Goal: Check status

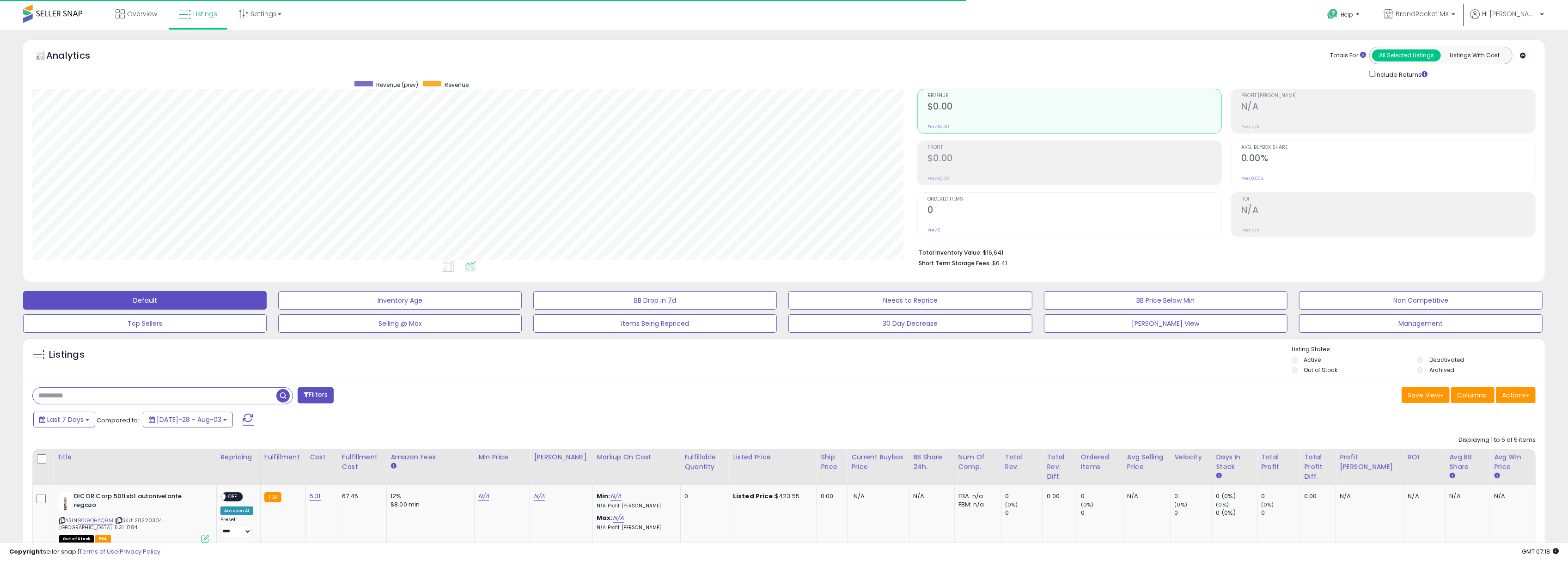
scroll to position [189, 885]
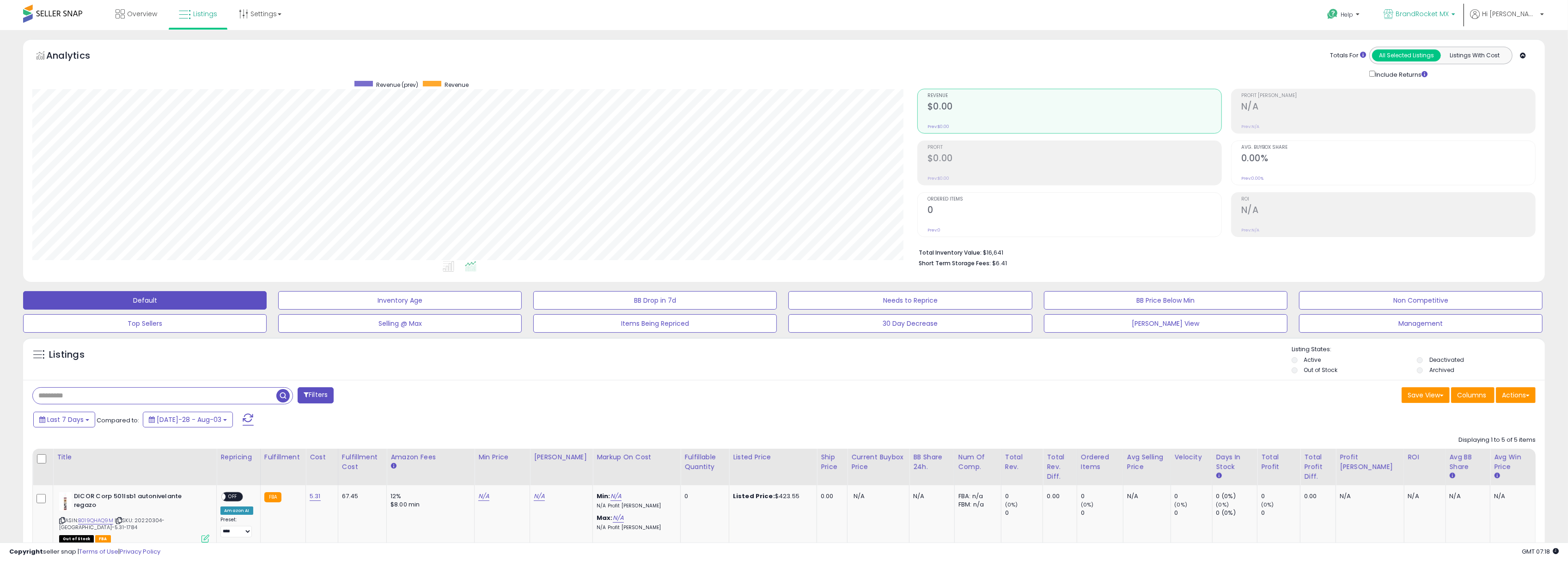
click at [1447, 9] on link "BrandRocket MX" at bounding box center [1419, 15] width 86 height 30
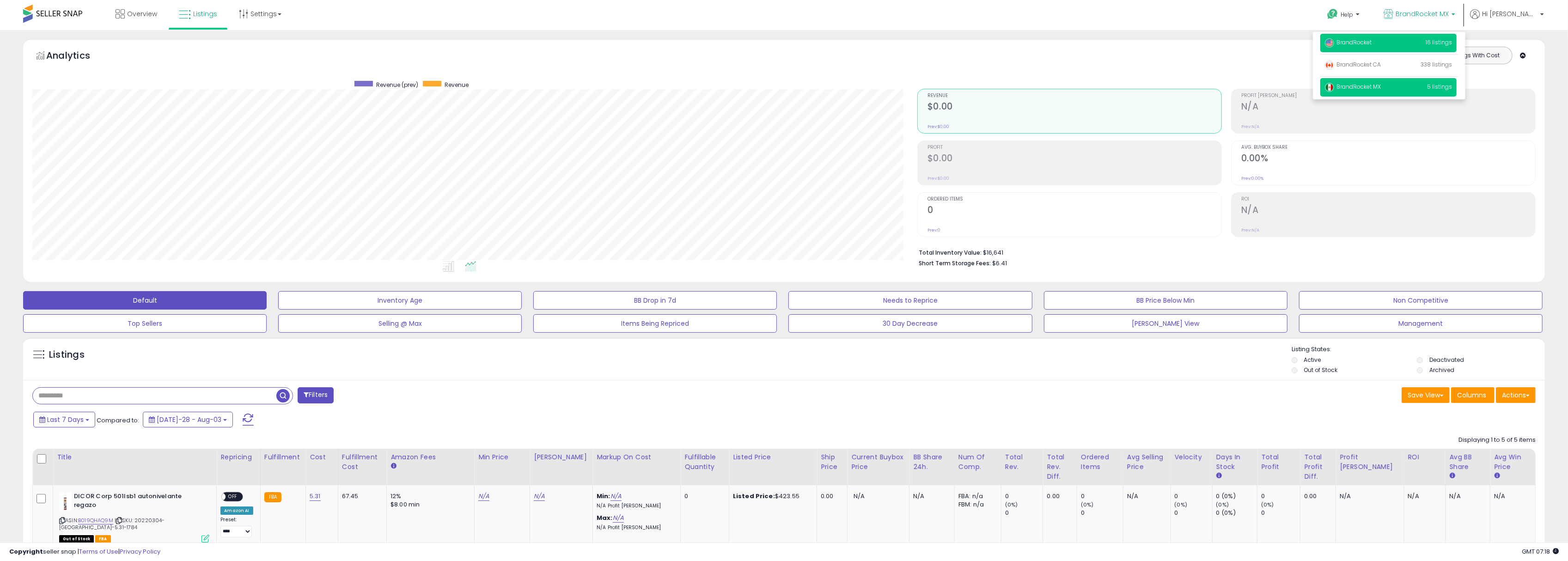
click at [1396, 51] on p "BrandRocket 16 listings" at bounding box center [1388, 43] width 137 height 18
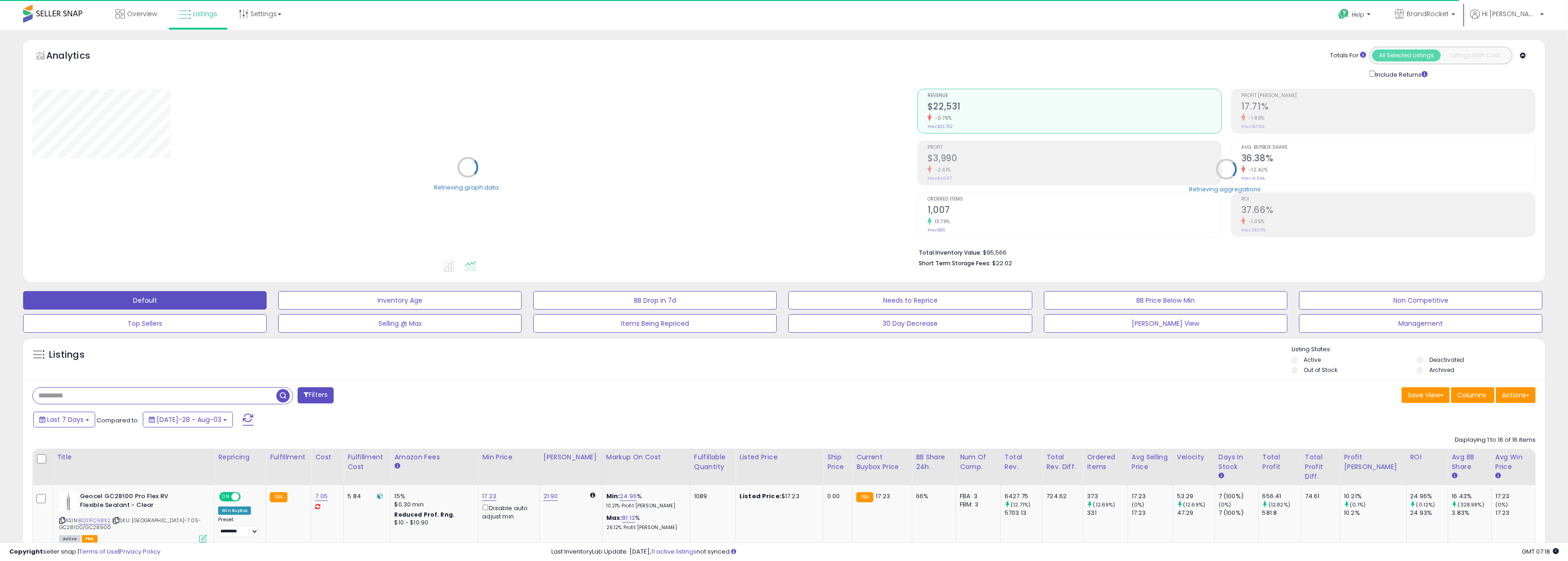
click at [1303, 371] on li "Out of Stock" at bounding box center [1354, 371] width 124 height 10
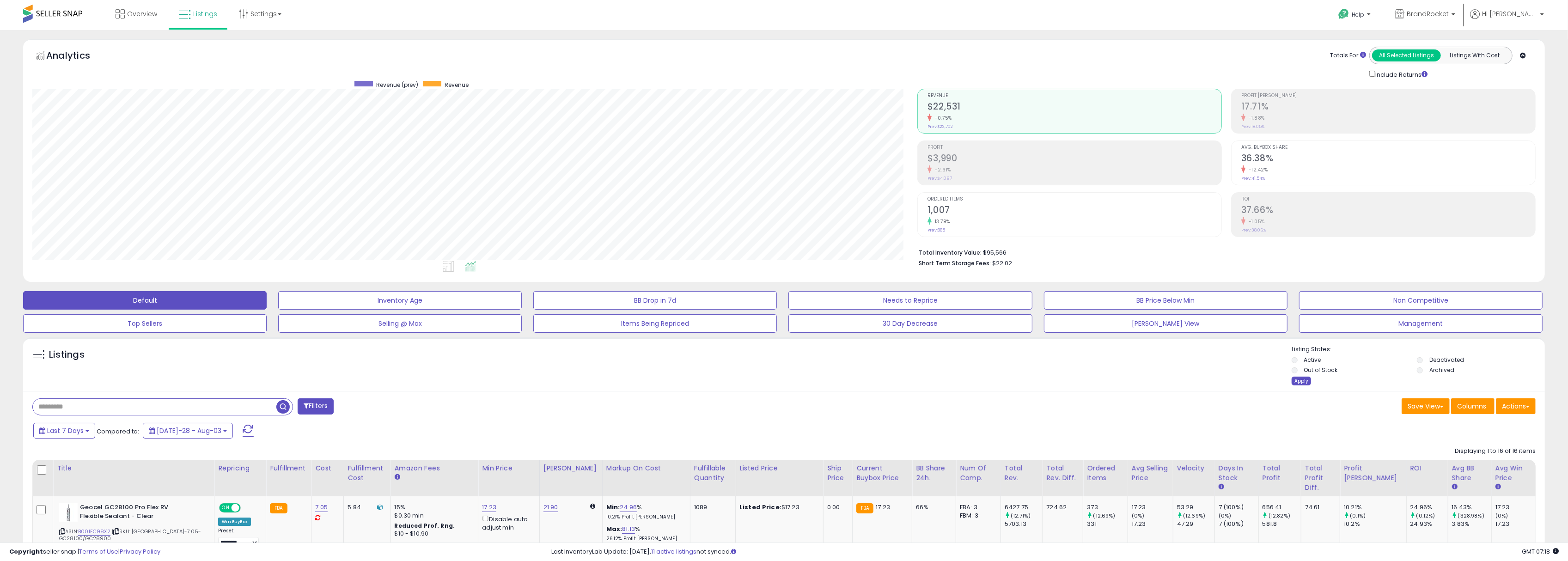
click at [1305, 381] on div "Apply" at bounding box center [1302, 381] width 20 height 9
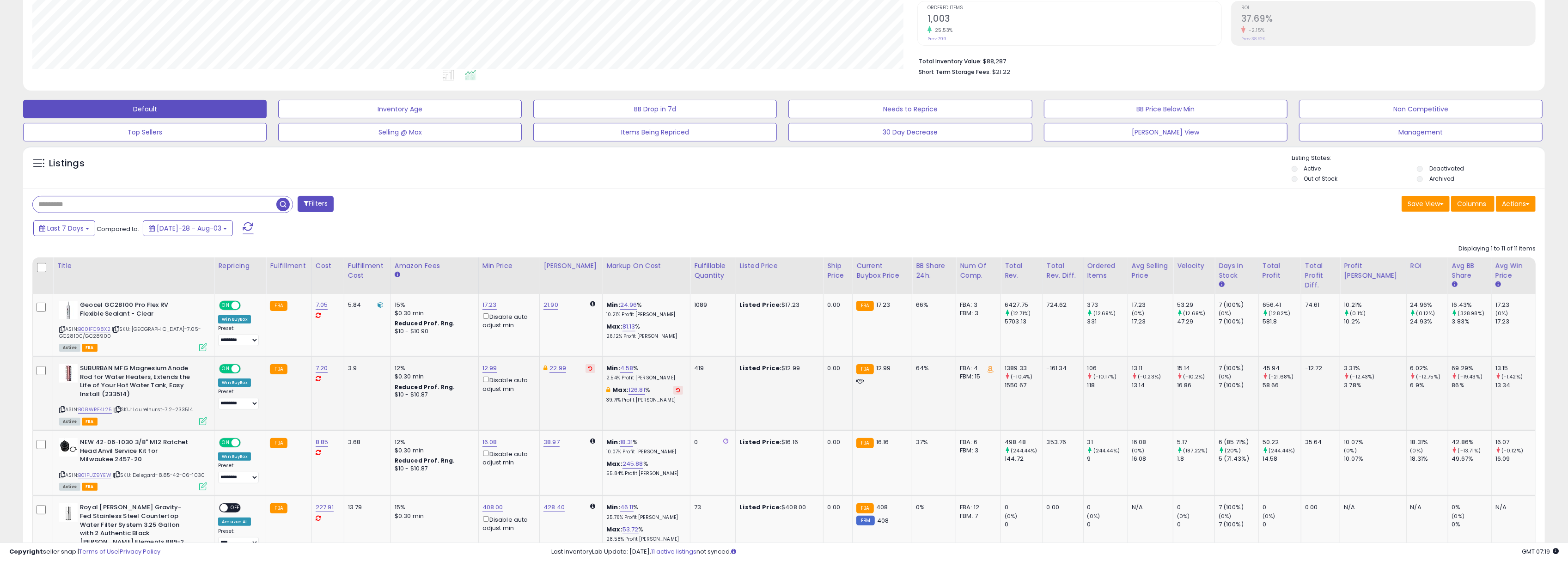
scroll to position [308, 0]
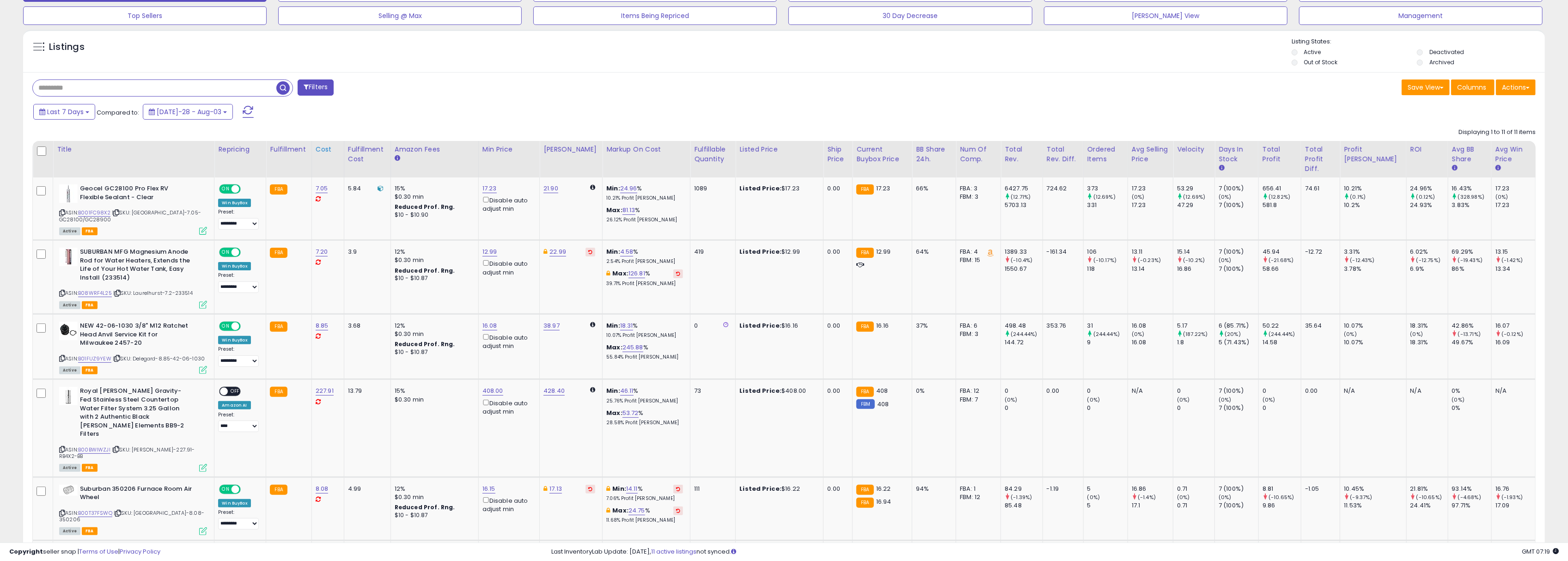
click at [324, 152] on div "Cost" at bounding box center [328, 149] width 24 height 10
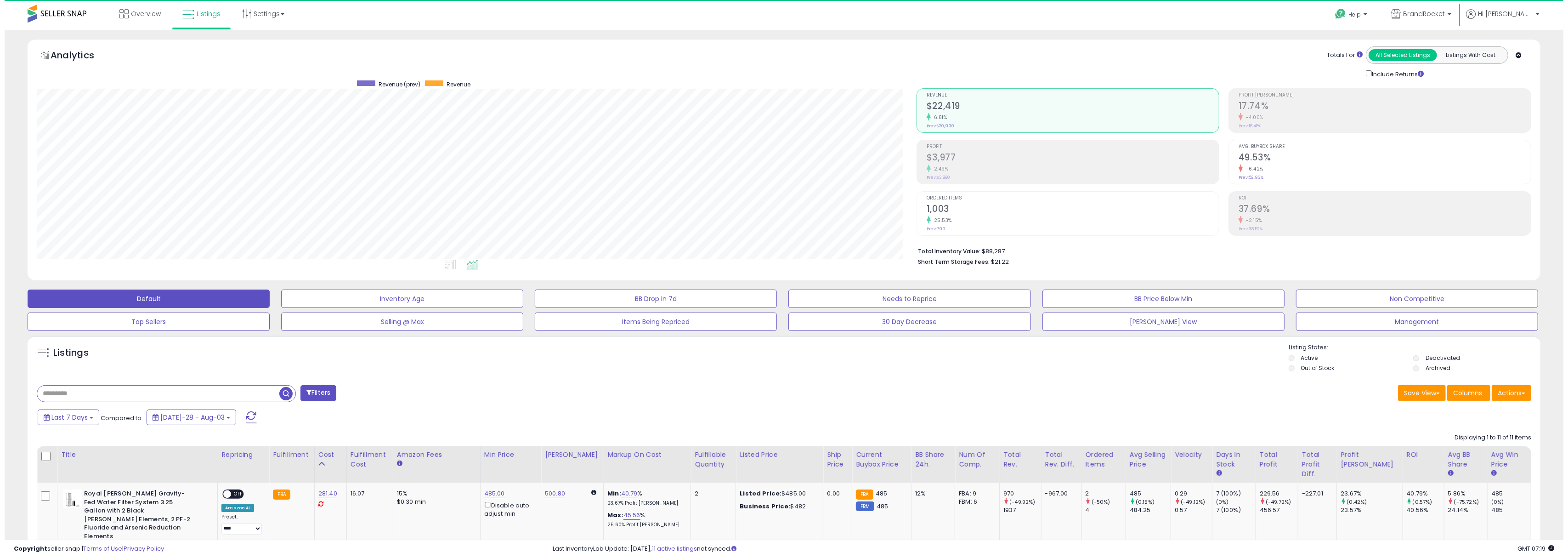
scroll to position [459589, 458540]
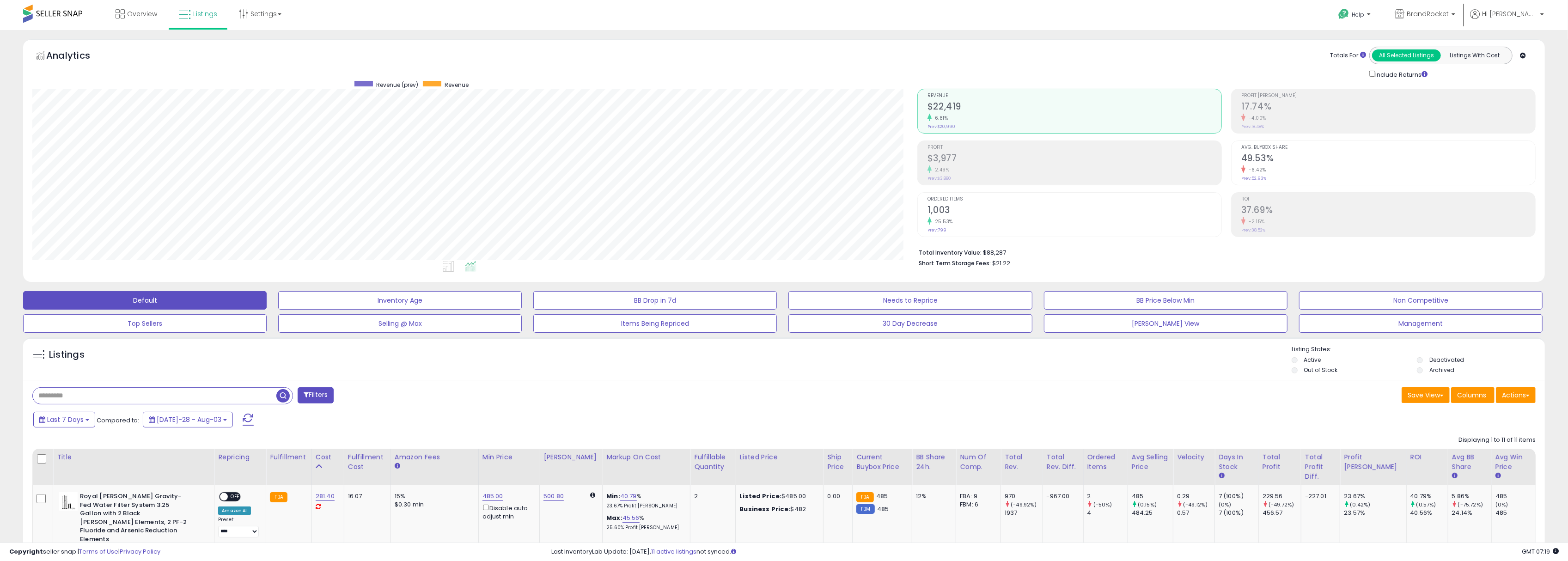
click at [325, 457] on div "Cost" at bounding box center [328, 457] width 24 height 10
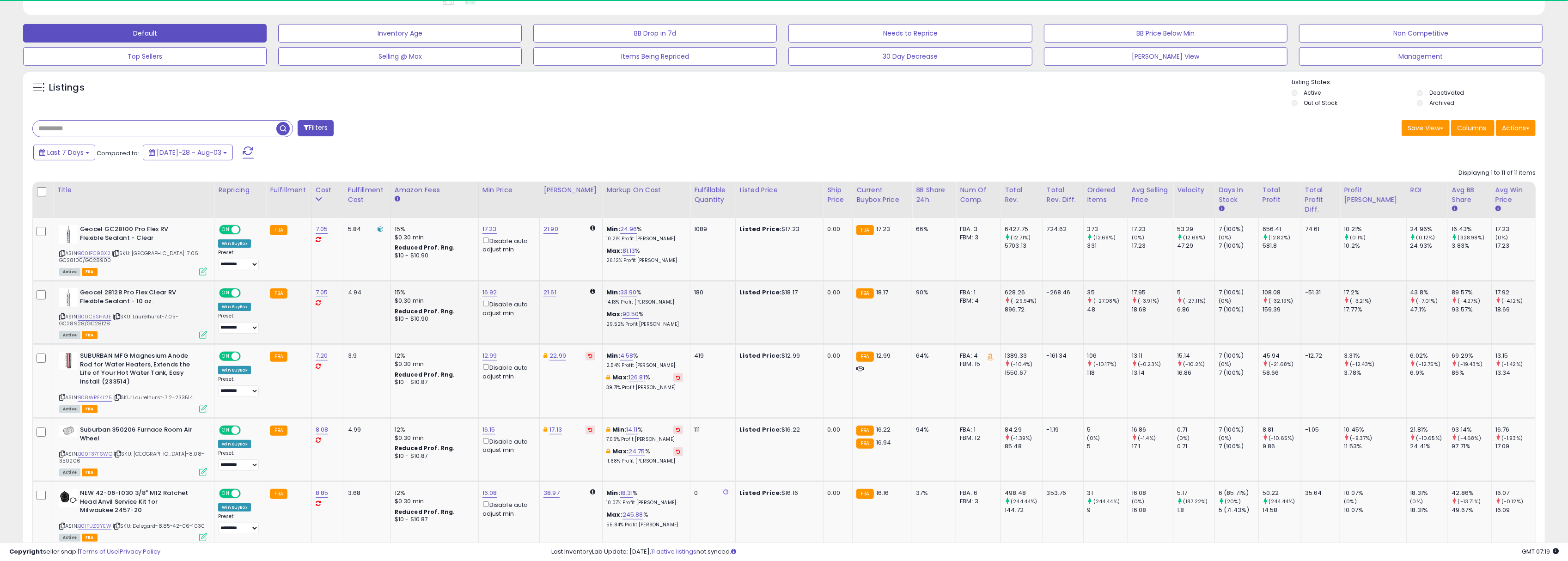
scroll to position [308, 0]
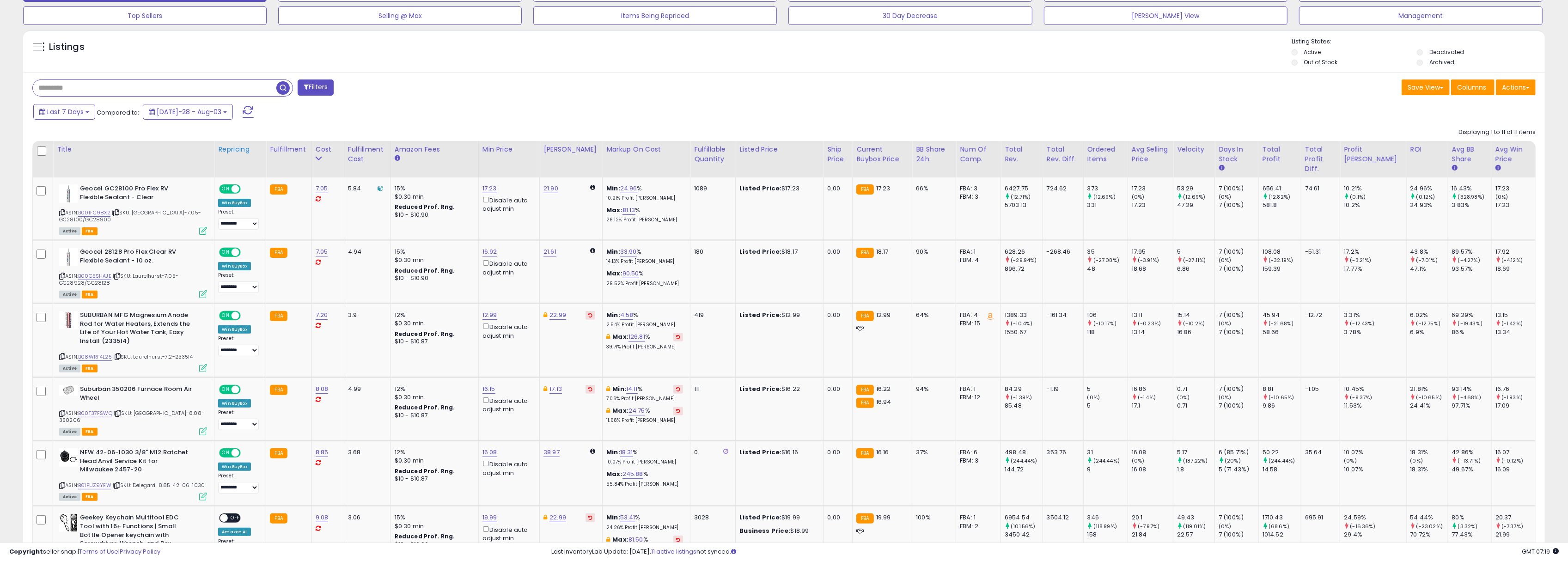
click at [224, 154] on div "Repricing" at bounding box center [240, 149] width 44 height 10
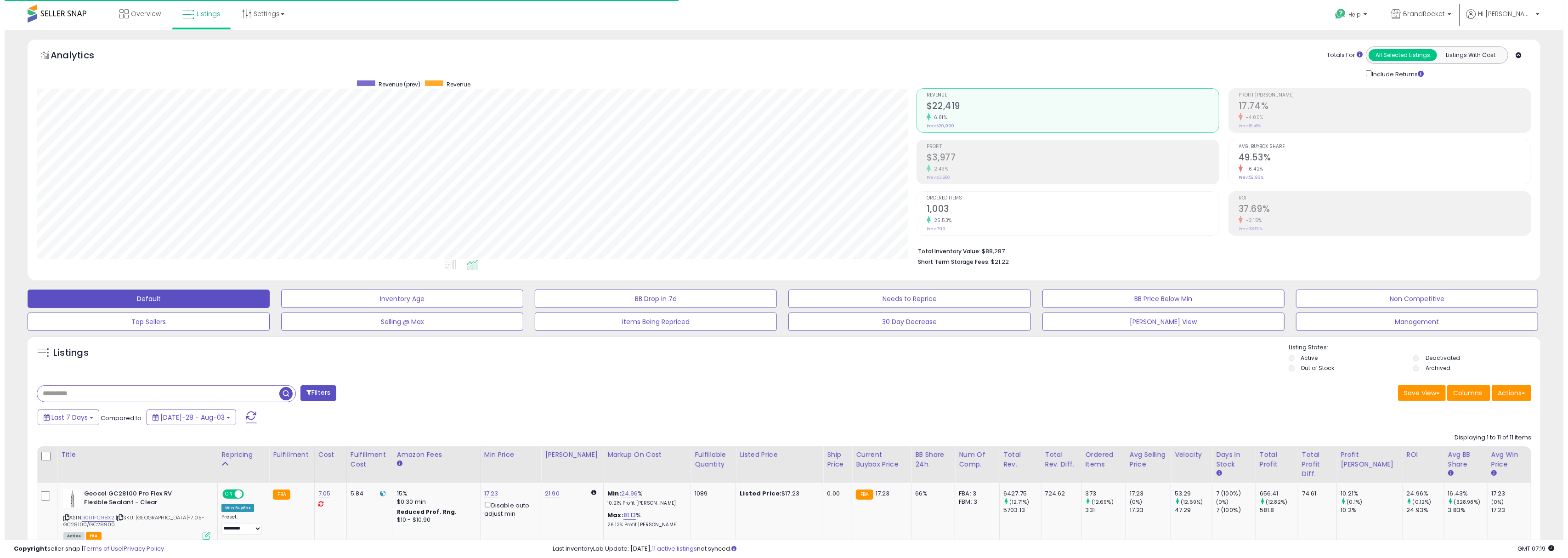
scroll to position [459589, 458540]
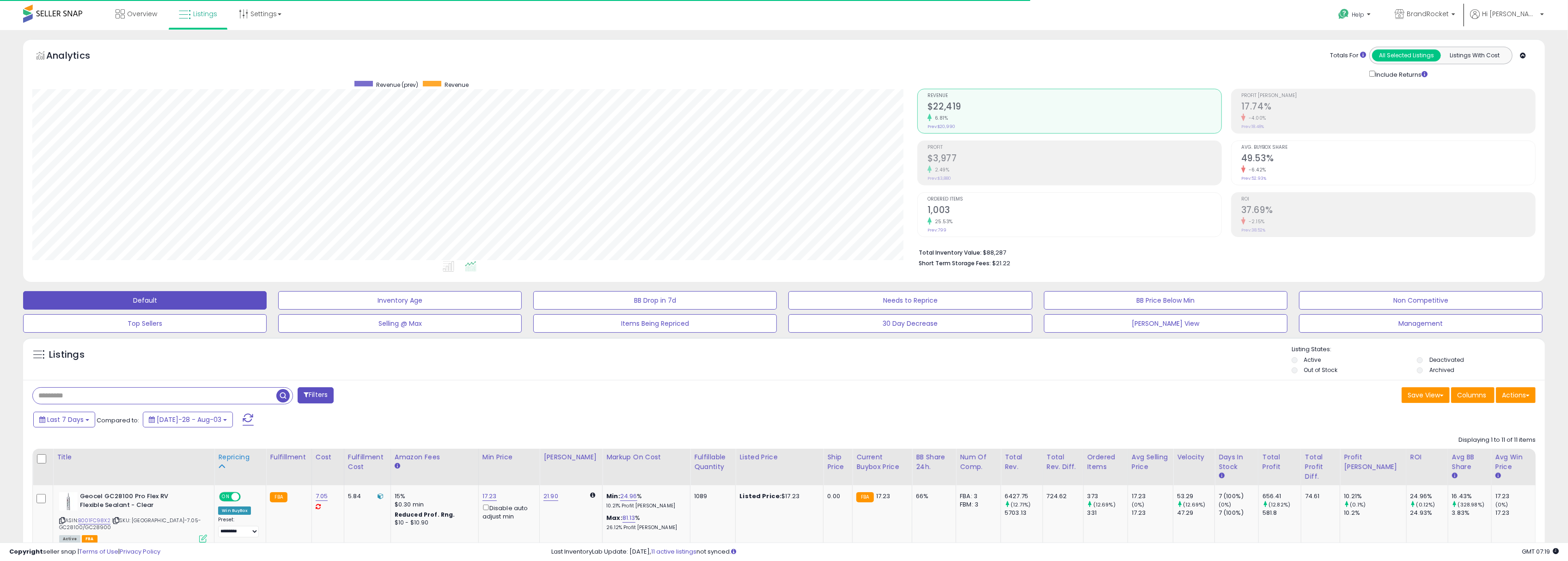
click at [227, 461] on div "Repricing" at bounding box center [240, 457] width 44 height 10
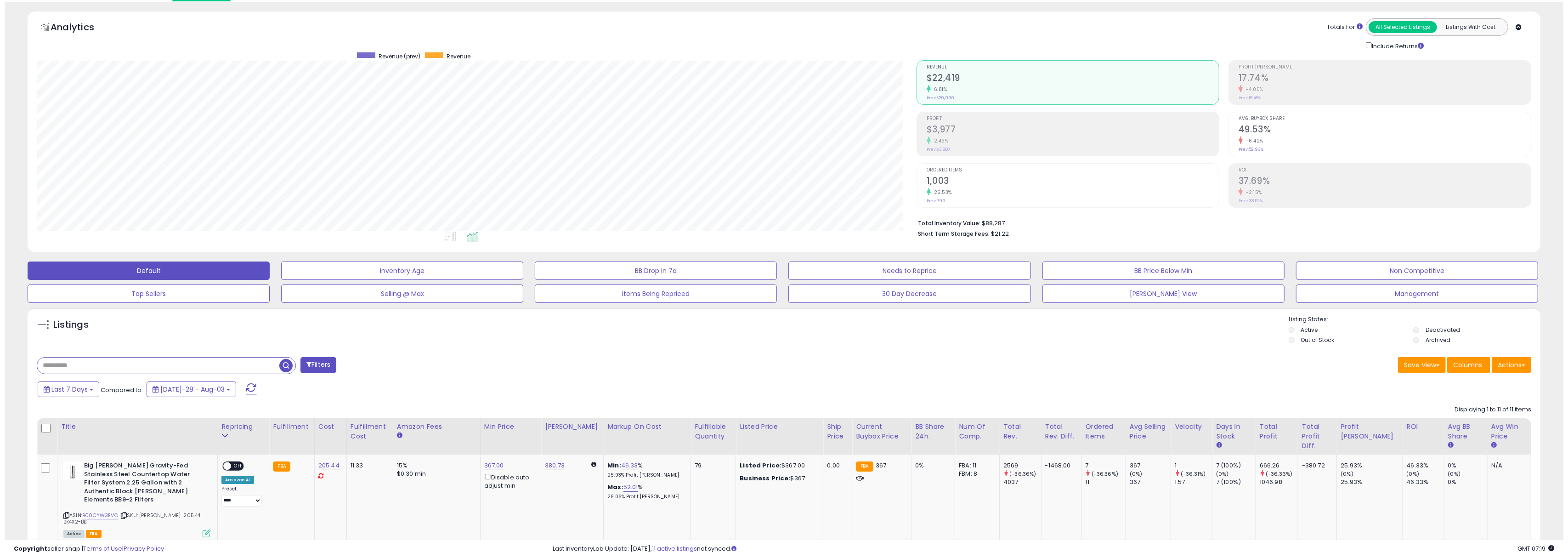
scroll to position [0, 0]
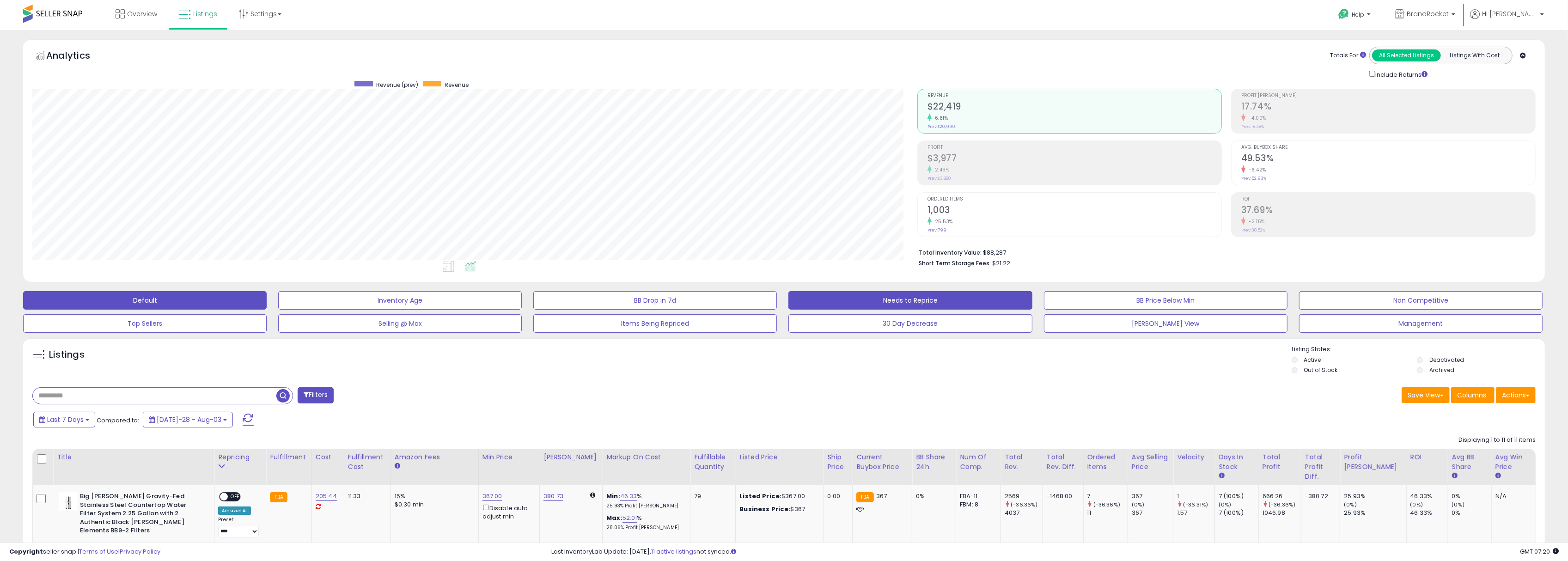
click at [522, 306] on button "Needs to Reprice" at bounding box center [400, 300] width 244 height 18
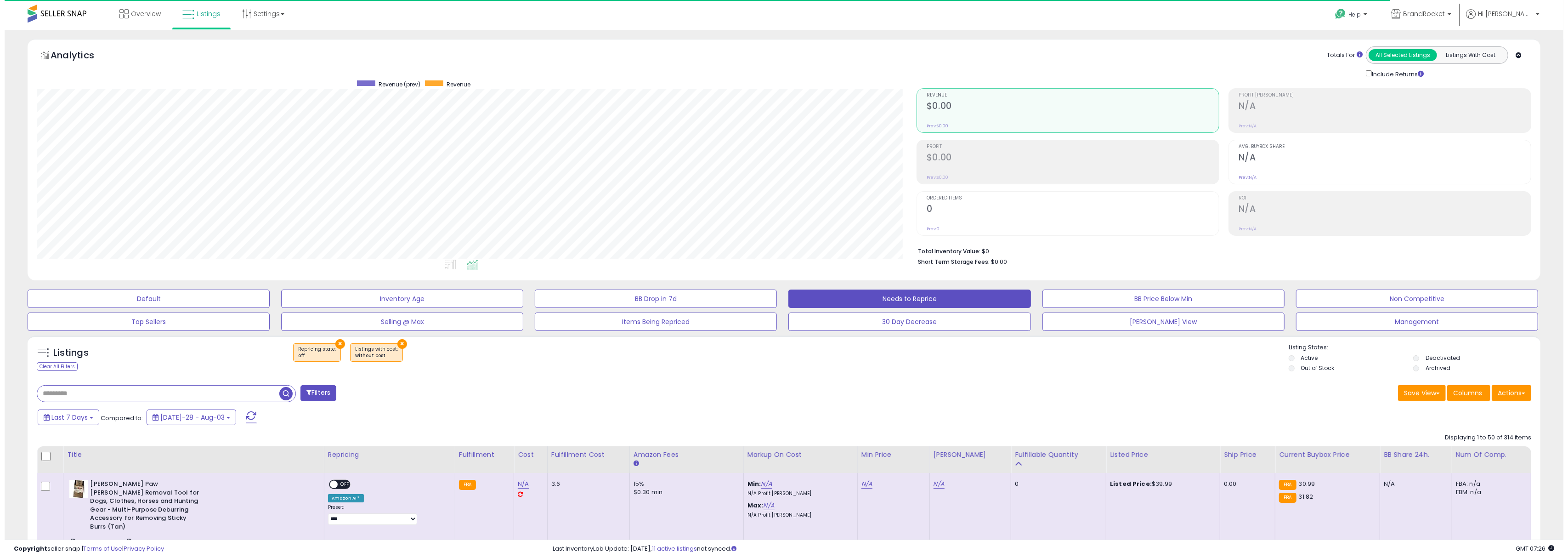
scroll to position [188, 880]
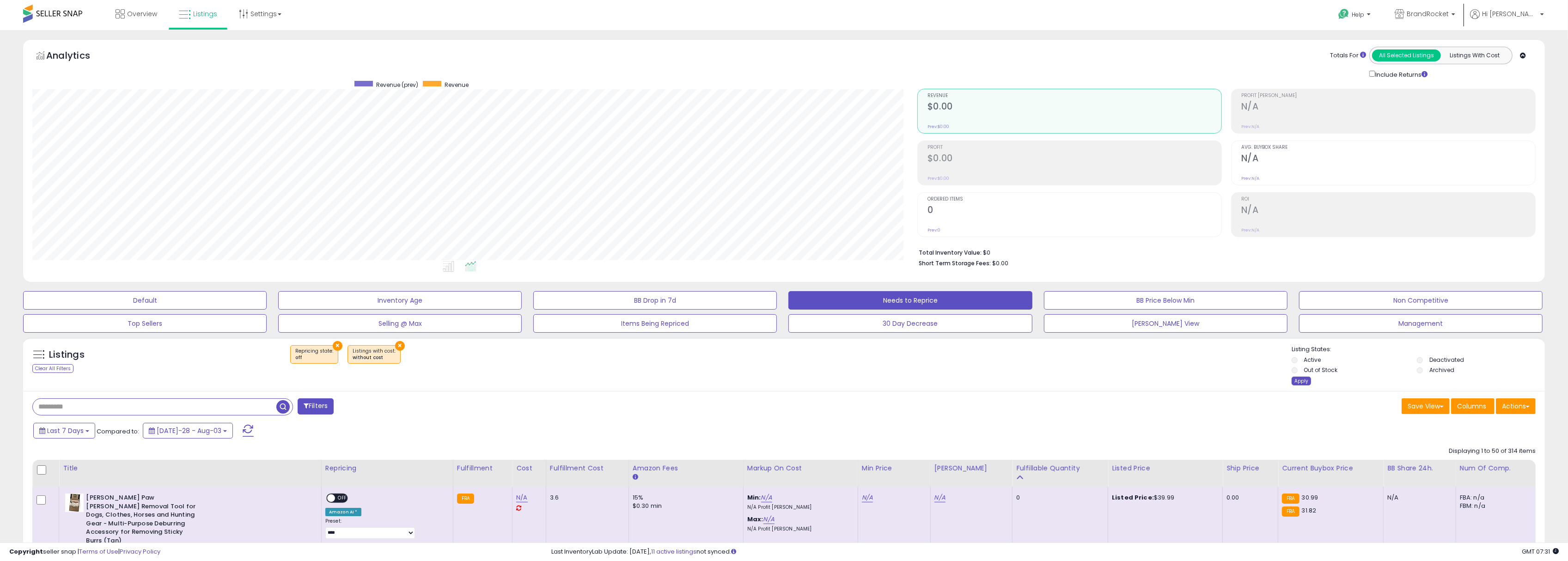
click at [1293, 382] on div "Apply" at bounding box center [1302, 381] width 20 height 9
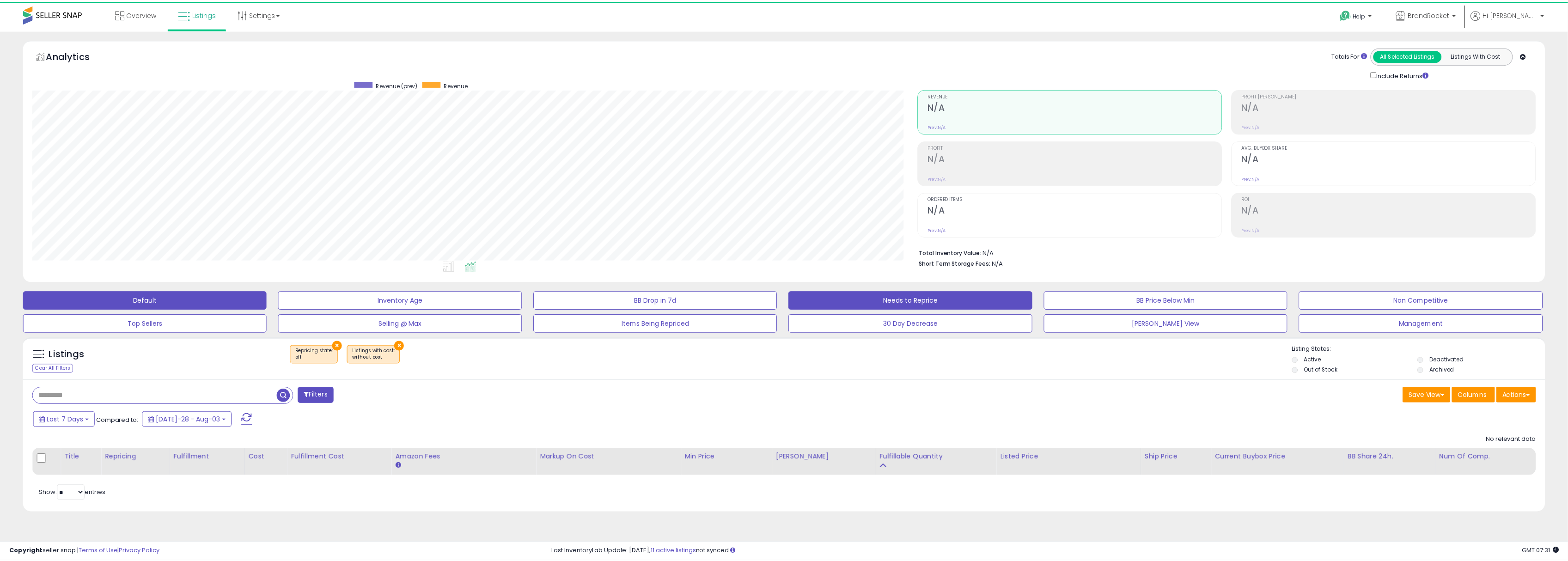
scroll to position [189, 890]
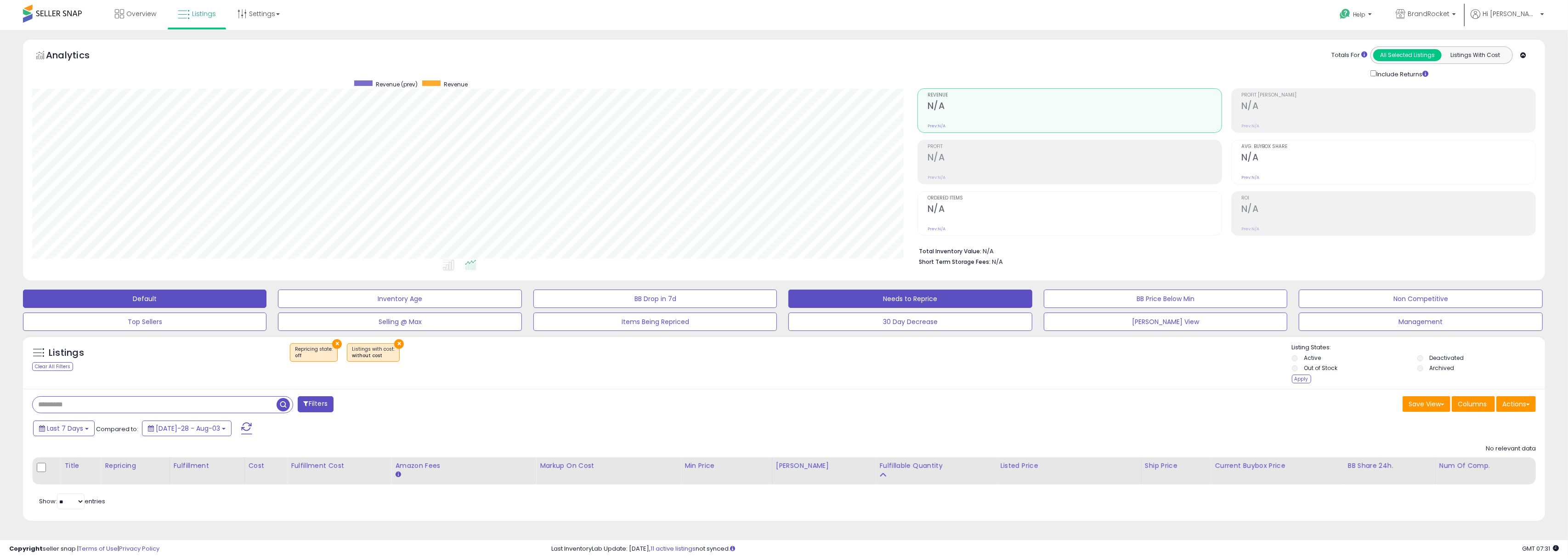
click at [139, 298] on button "Default" at bounding box center [145, 298] width 243 height 18
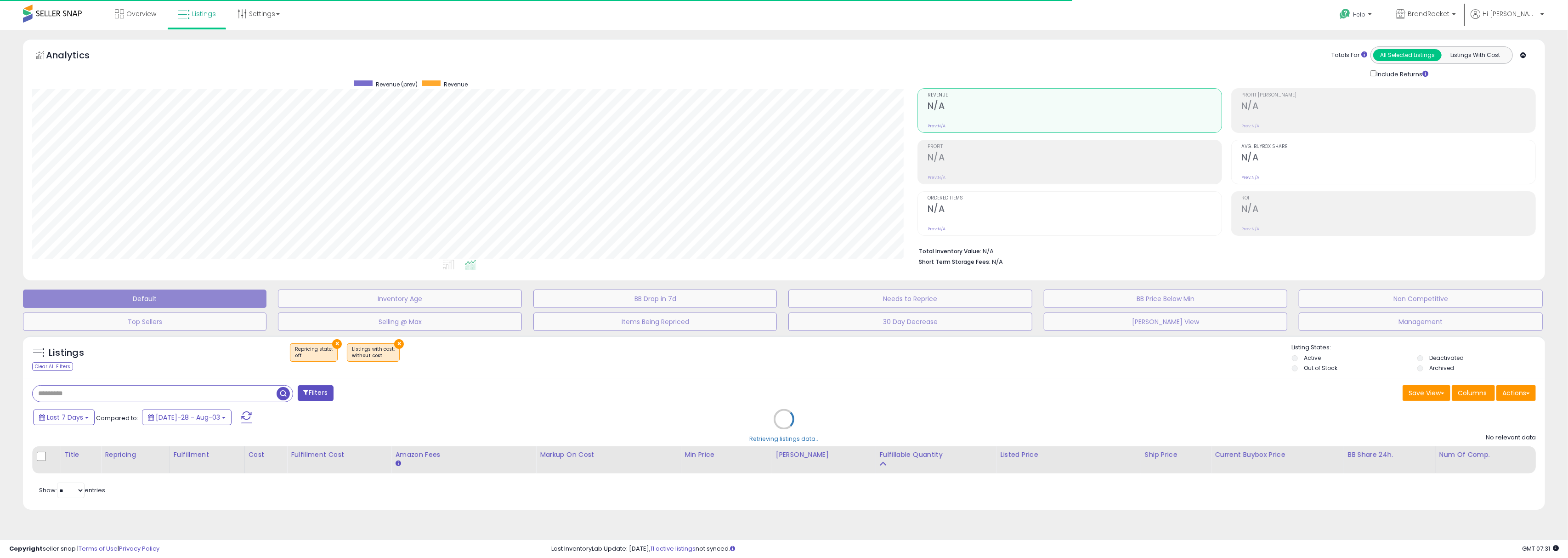
select select "**"
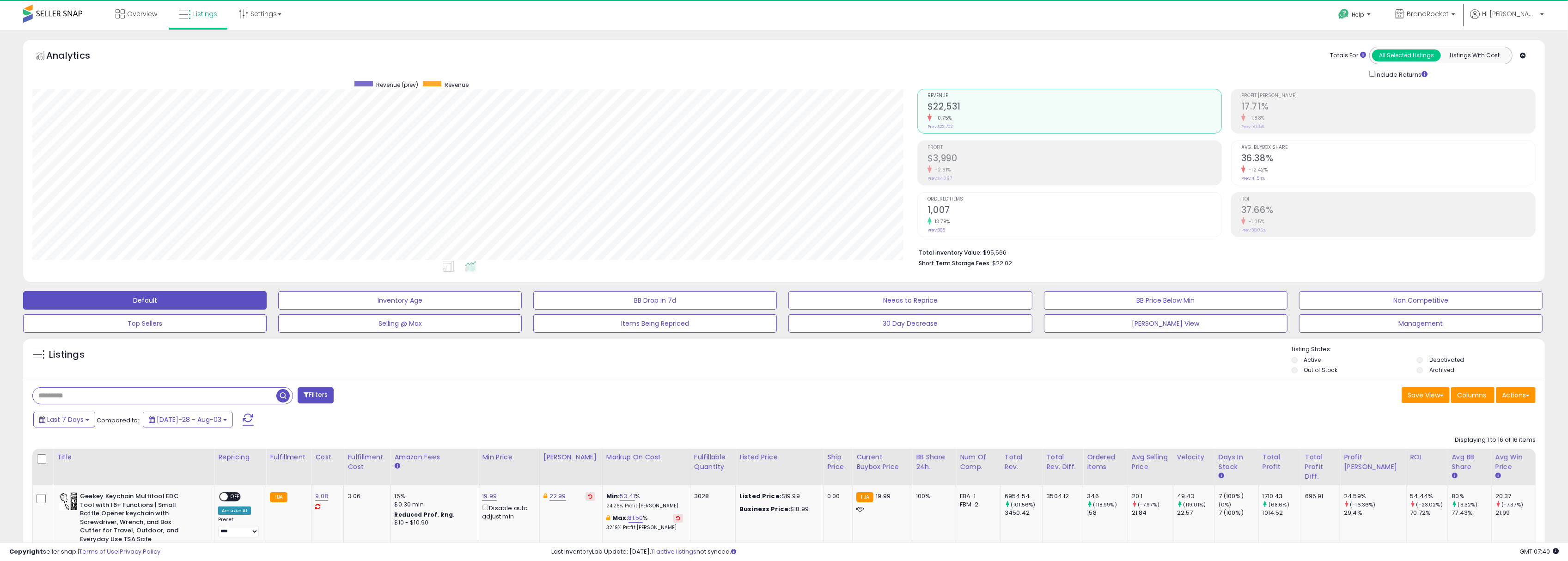
scroll to position [189, 885]
